Goal: Task Accomplishment & Management: Use online tool/utility

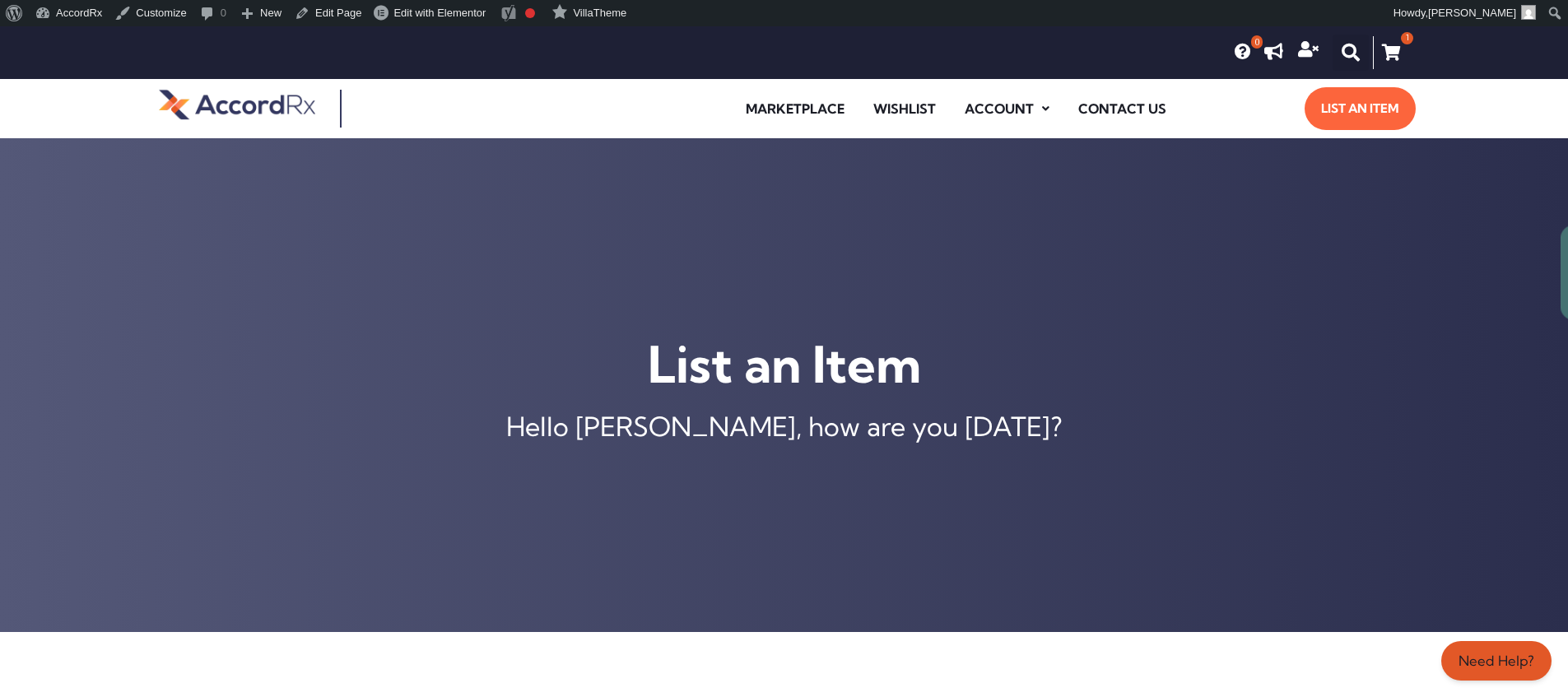
scroll to position [652, 0]
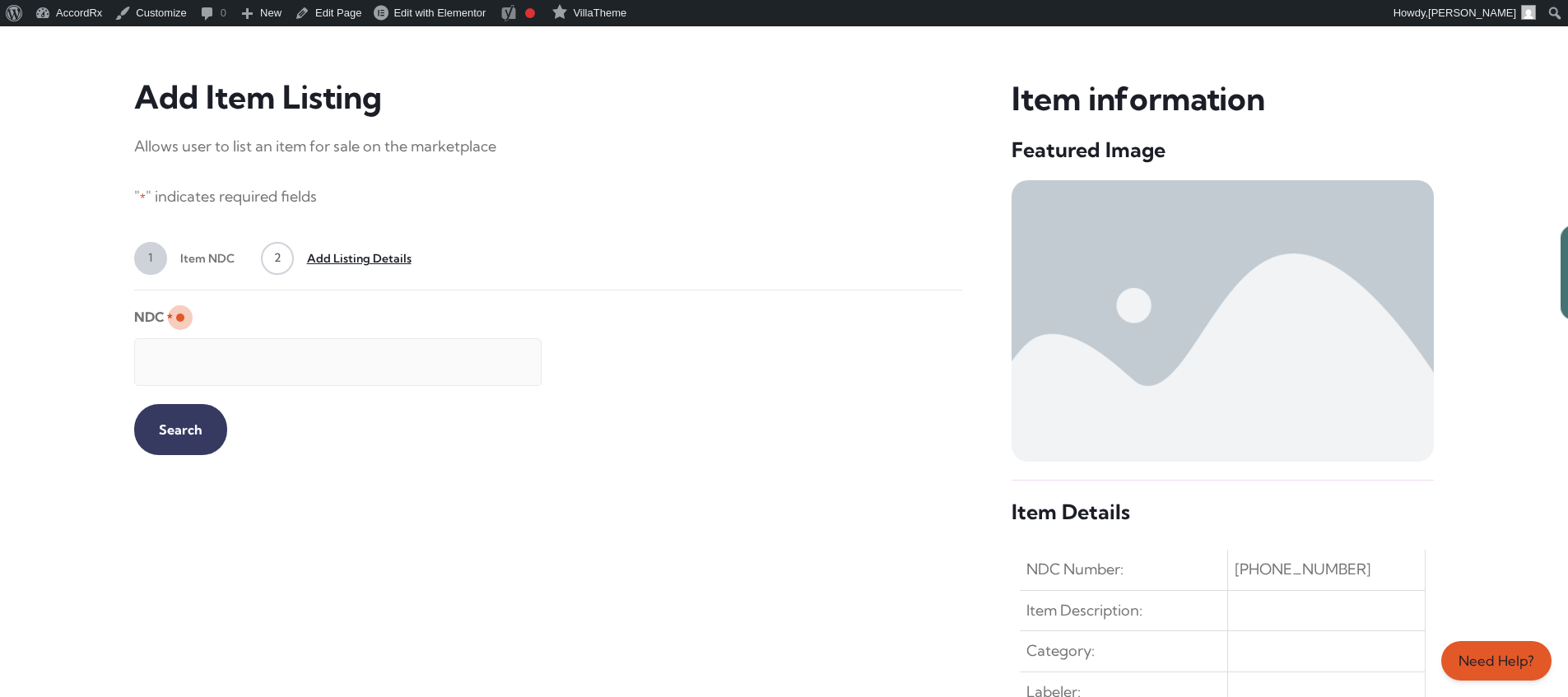
click at [323, 354] on input "NDC *" at bounding box center [337, 361] width 408 height 47
type input "99207046730"
click at [167, 428] on input "Search" at bounding box center [180, 429] width 93 height 51
